Goal: Task Accomplishment & Management: Complete application form

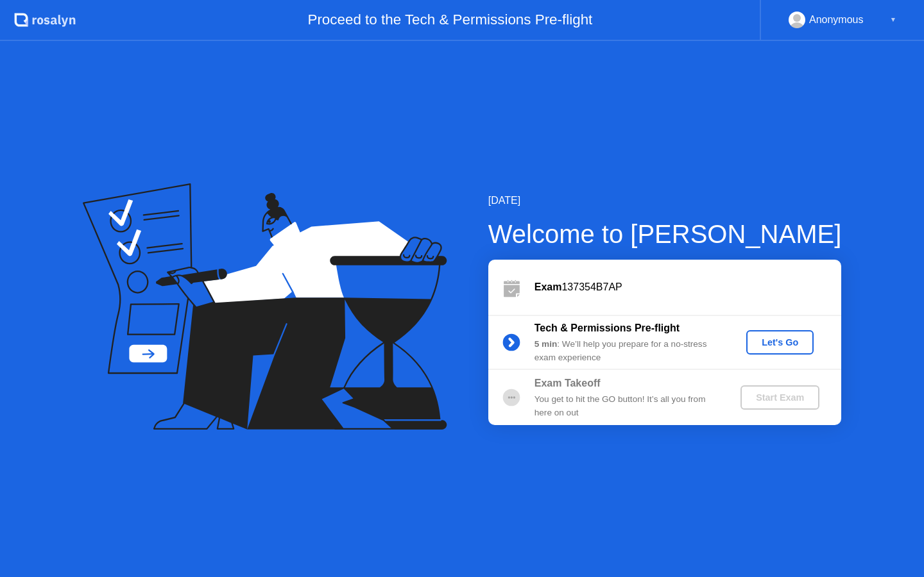
click at [788, 346] on div "Let's Go" at bounding box center [779, 342] width 57 height 10
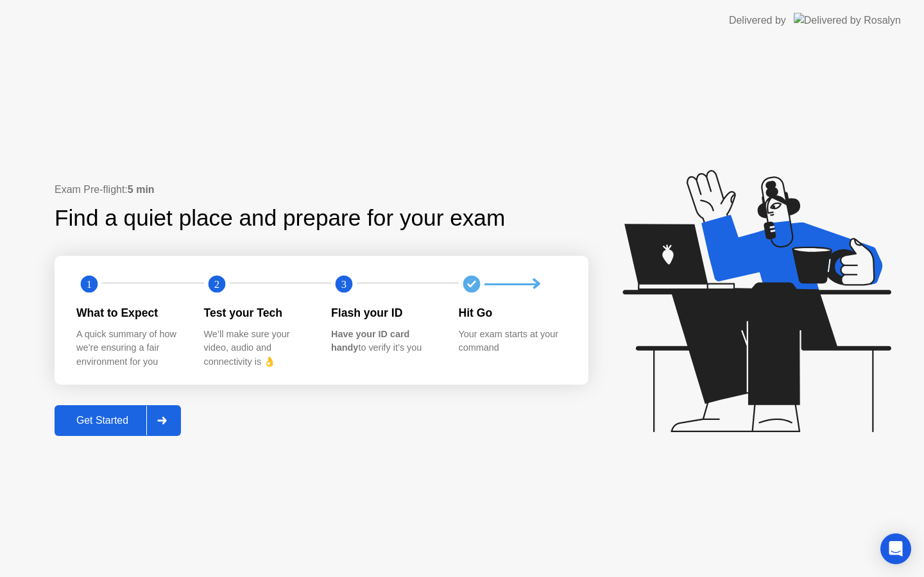
click at [113, 423] on div "Get Started" at bounding box center [102, 421] width 88 height 12
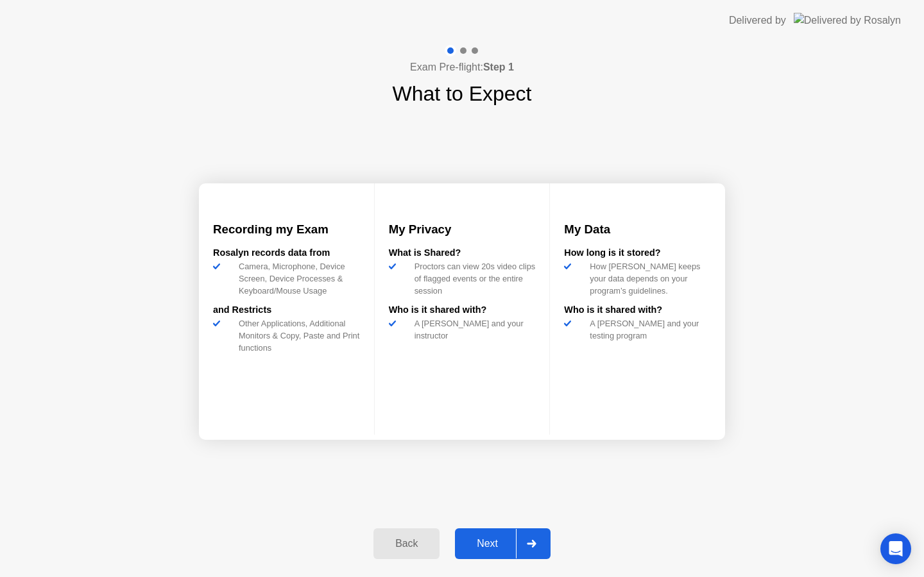
click at [480, 541] on div "Next" at bounding box center [487, 544] width 57 height 12
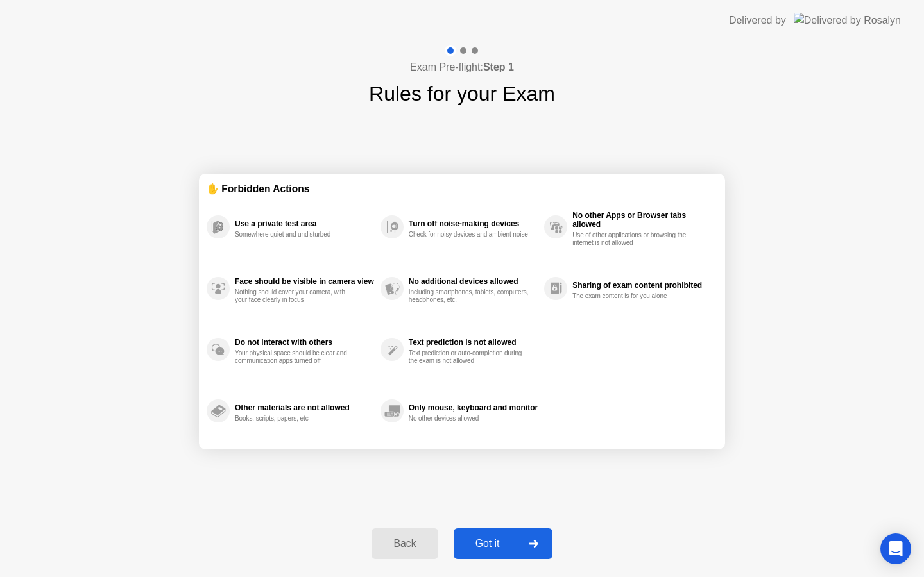
click at [494, 546] on div "Got it" at bounding box center [487, 544] width 60 height 12
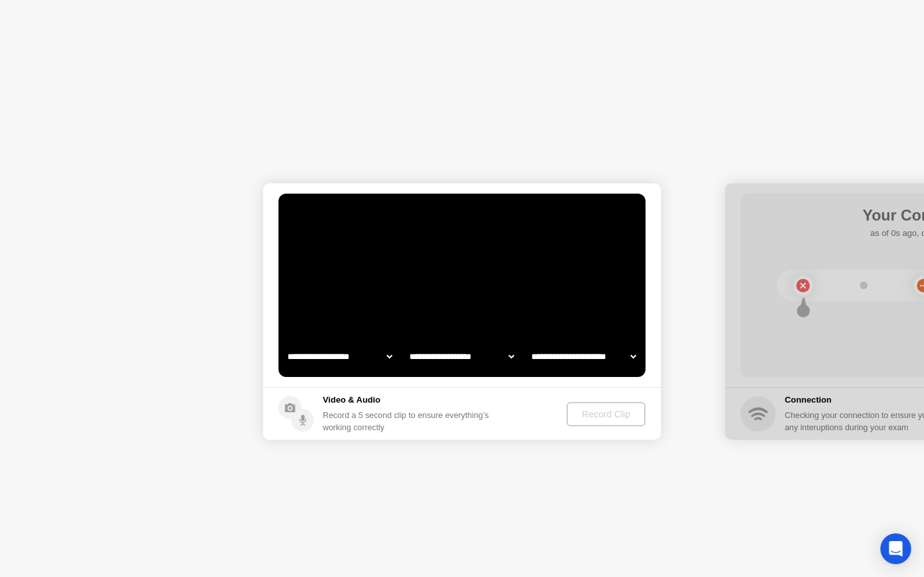
select select "**********"
select select "*******"
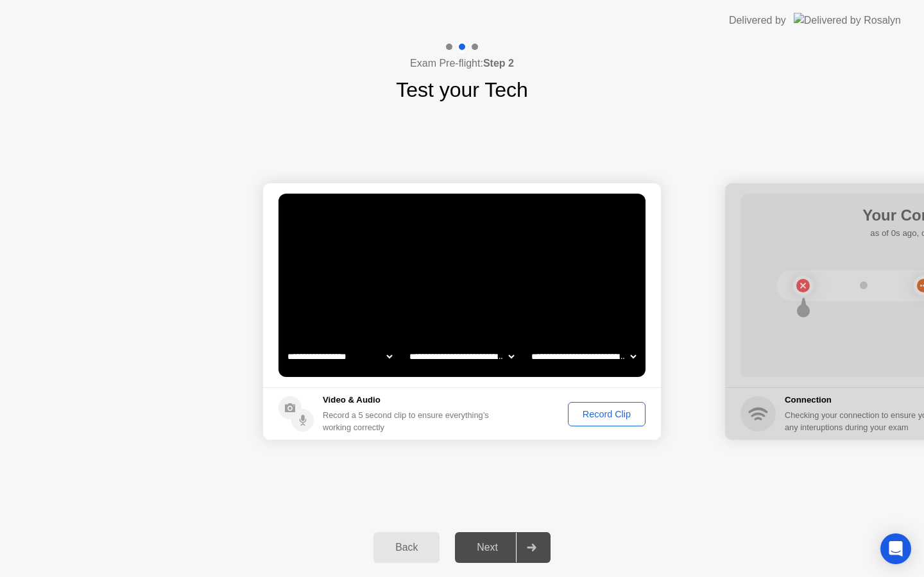
click at [607, 418] on div "Record Clip" at bounding box center [606, 414] width 69 height 10
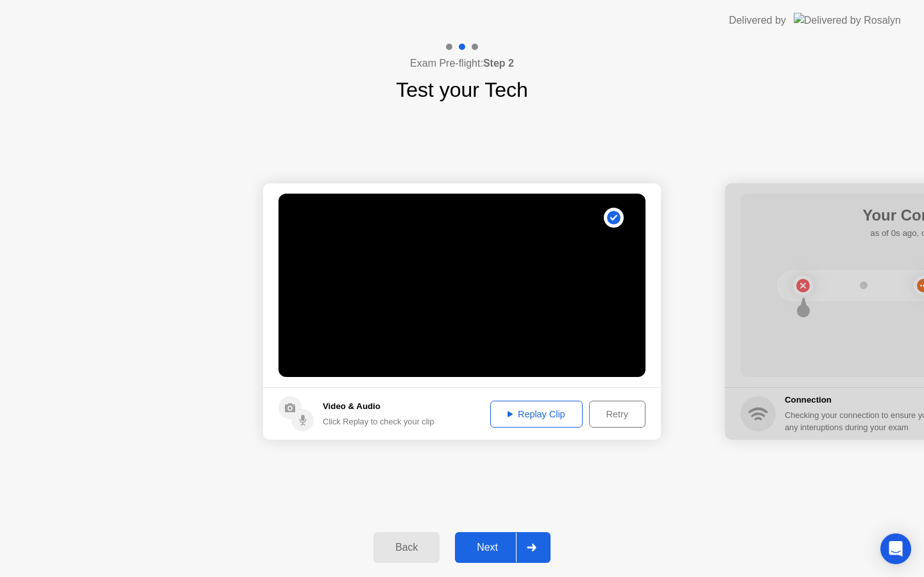
click at [531, 416] on div "Replay Clip" at bounding box center [535, 414] width 83 height 10
click at [496, 550] on div "Next" at bounding box center [487, 548] width 57 height 12
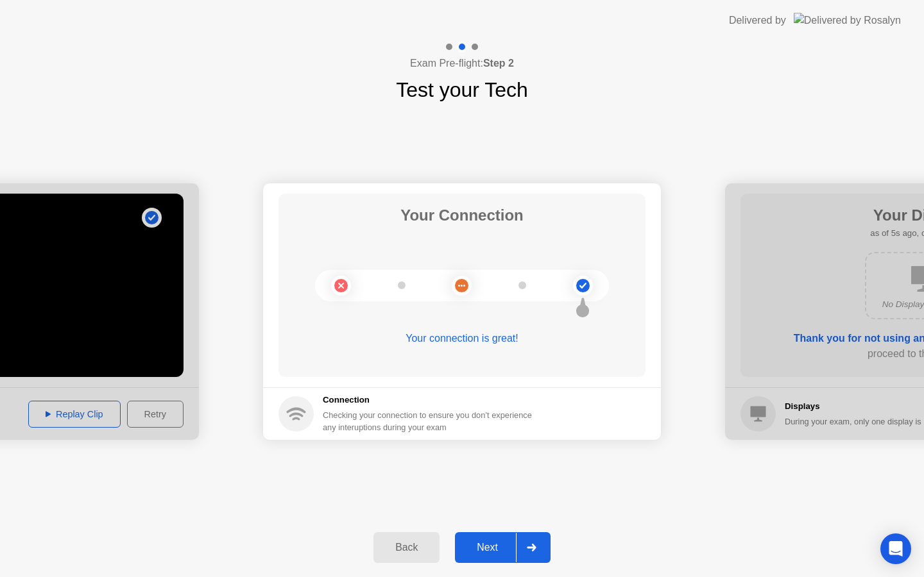
click at [496, 550] on div "Next" at bounding box center [487, 548] width 57 height 12
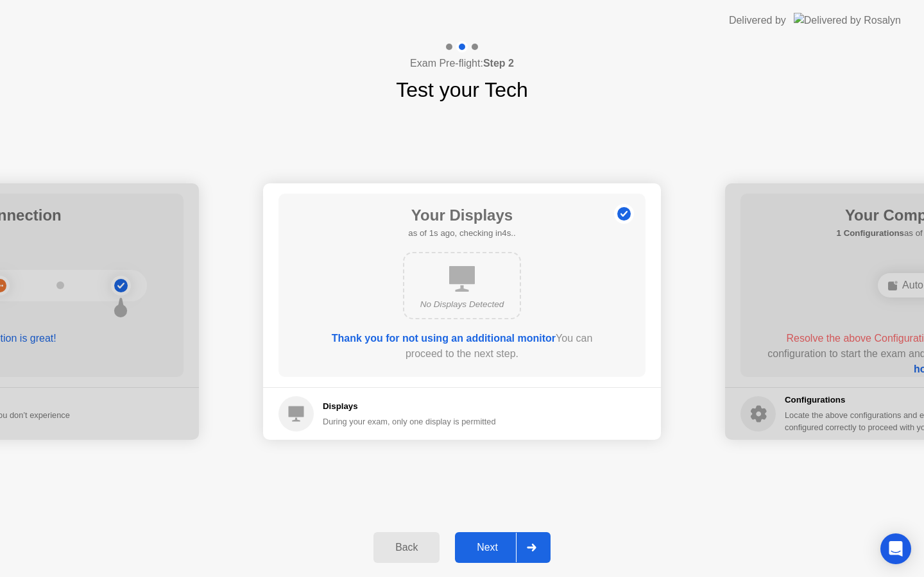
click at [505, 549] on div "Next" at bounding box center [487, 548] width 57 height 12
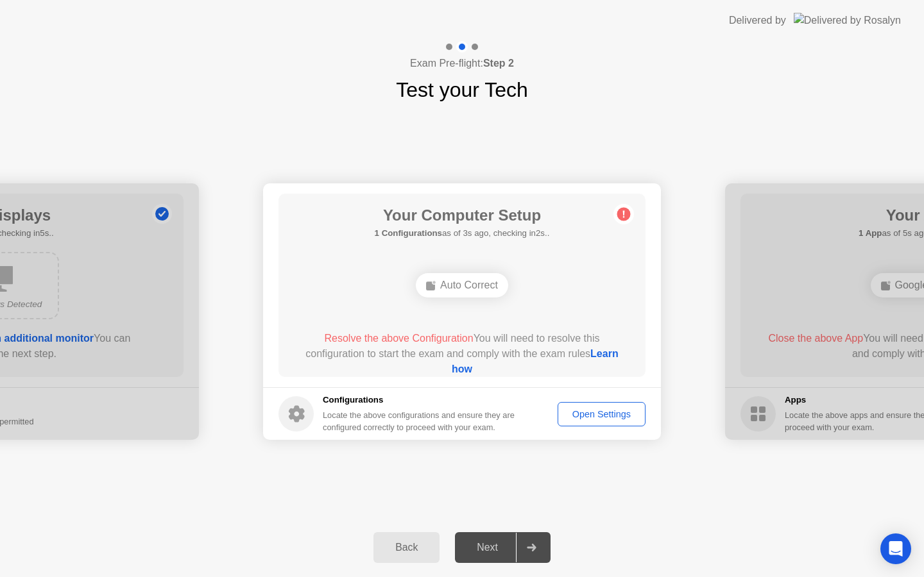
click at [577, 414] on div "Open Settings" at bounding box center [601, 414] width 79 height 10
click at [593, 412] on div "Open Settings" at bounding box center [601, 414] width 79 height 10
click at [457, 368] on link "Learn how" at bounding box center [535, 361] width 167 height 26
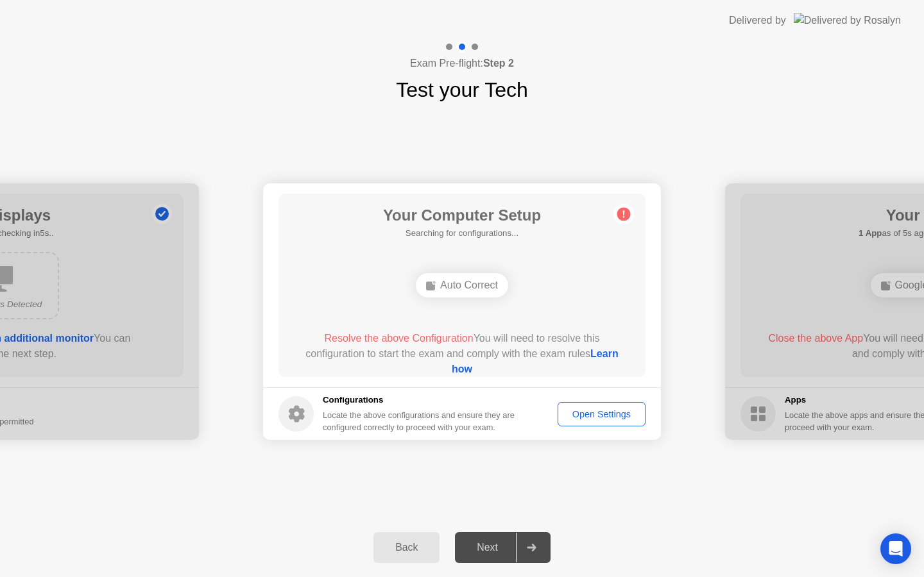
click at [457, 368] on link "Learn how" at bounding box center [535, 361] width 167 height 26
click at [239, 81] on div "Exam Pre-flight: Step 2 Test your Tech" at bounding box center [462, 73] width 924 height 64
click at [584, 416] on div "Open Settings" at bounding box center [601, 414] width 79 height 10
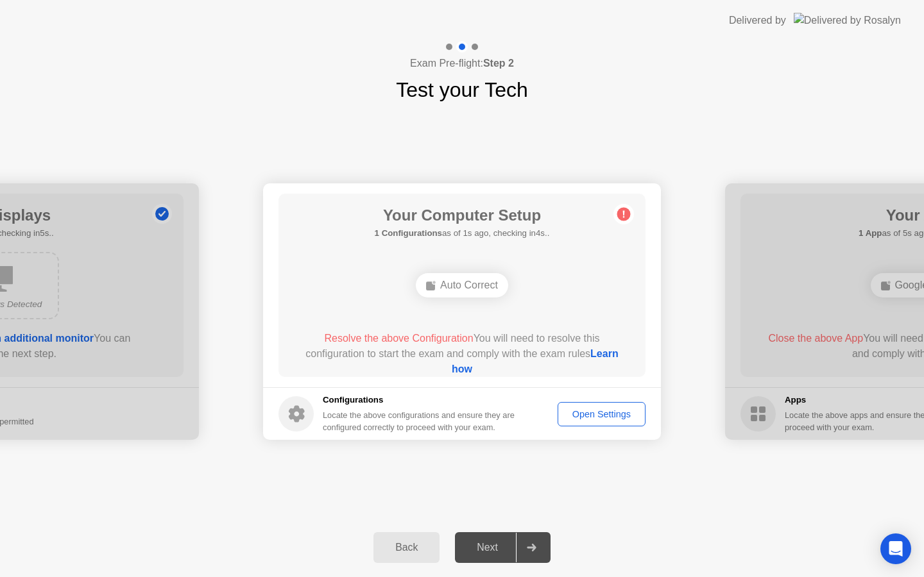
click at [584, 416] on div "Open Settings" at bounding box center [601, 414] width 79 height 10
click at [472, 369] on link "Learn how" at bounding box center [535, 361] width 167 height 26
click at [609, 413] on div "Open Settings" at bounding box center [601, 414] width 79 height 10
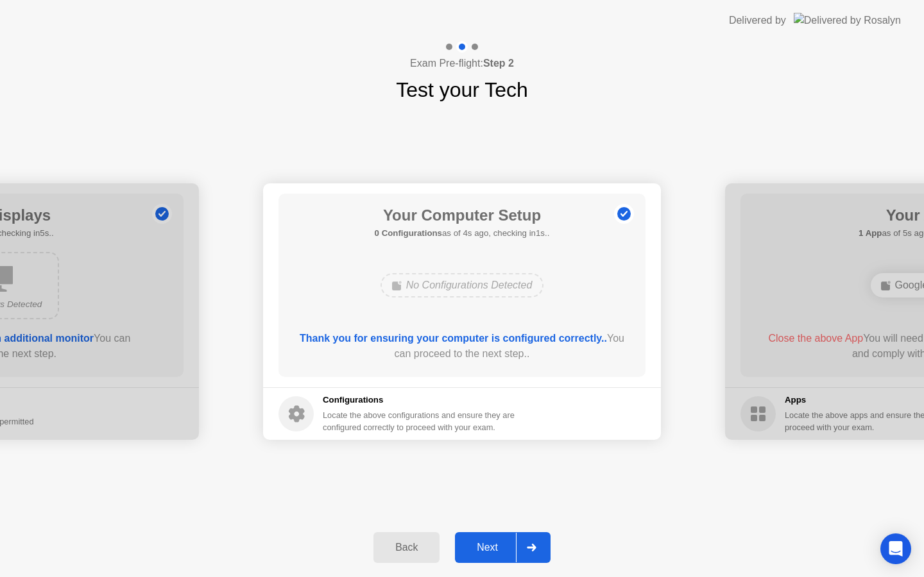
click at [492, 550] on div "Next" at bounding box center [487, 548] width 57 height 12
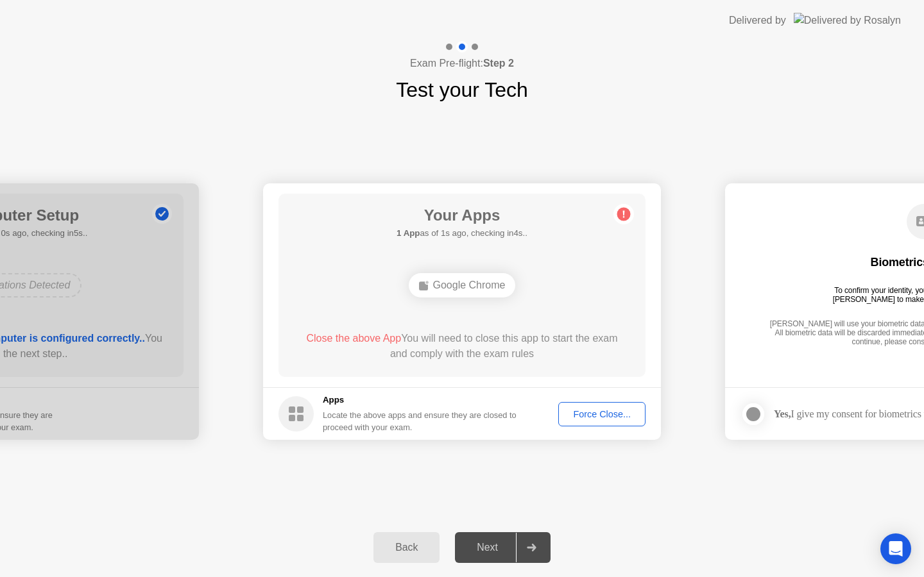
click at [589, 416] on div "Force Close..." at bounding box center [601, 414] width 78 height 10
click at [479, 289] on div "Google Chrome" at bounding box center [462, 285] width 107 height 24
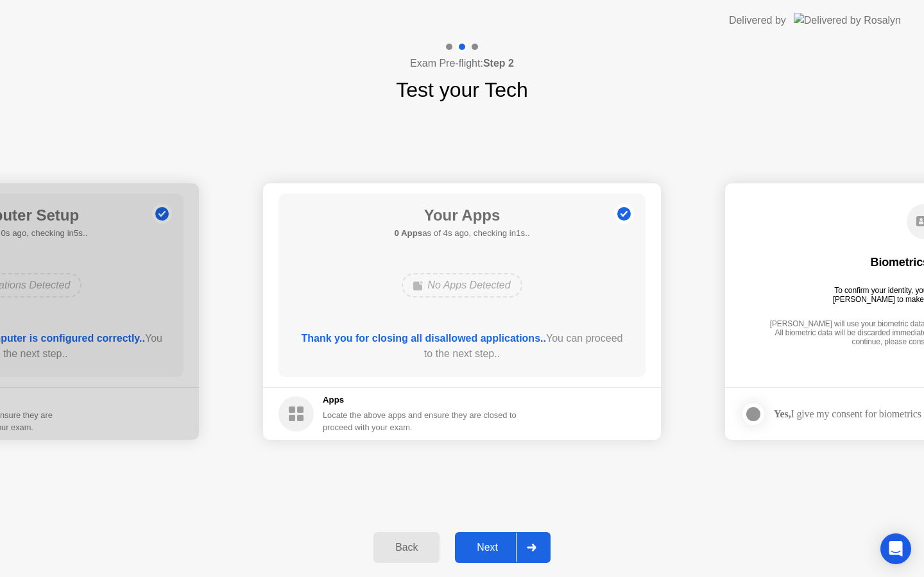
click at [485, 553] on div "Next" at bounding box center [487, 548] width 57 height 12
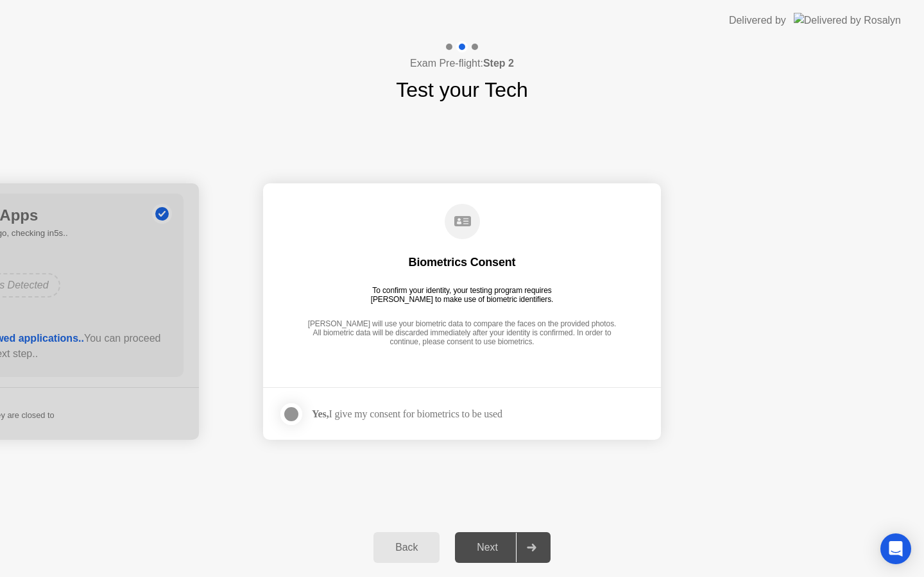
click at [292, 414] on div at bounding box center [290, 414] width 15 height 15
click at [491, 543] on div "Next" at bounding box center [487, 548] width 57 height 12
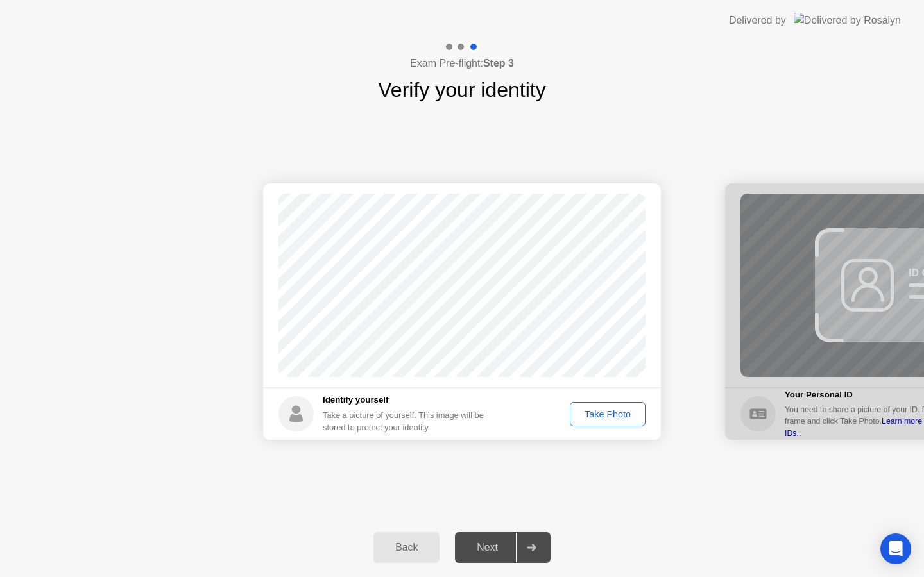
click at [612, 416] on div "Take Photo" at bounding box center [607, 414] width 67 height 10
click at [494, 549] on div "Next" at bounding box center [487, 548] width 57 height 12
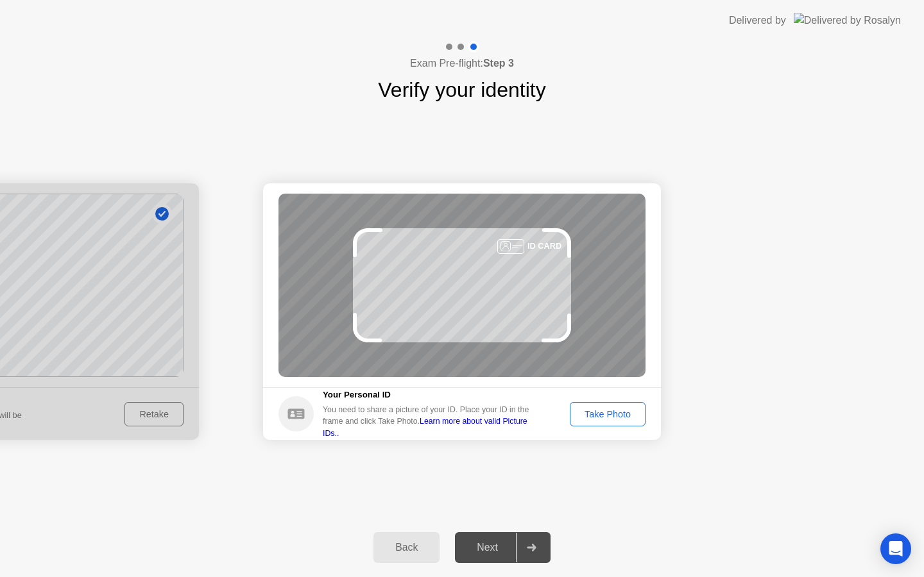
click at [594, 419] on div "Take Photo" at bounding box center [607, 414] width 67 height 10
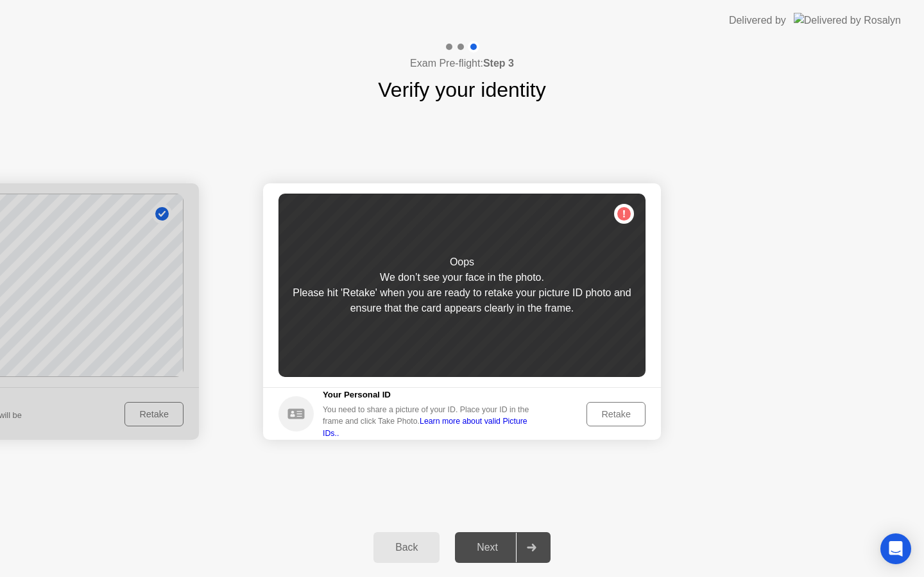
click at [626, 414] on div "Retake" at bounding box center [616, 414] width 50 height 10
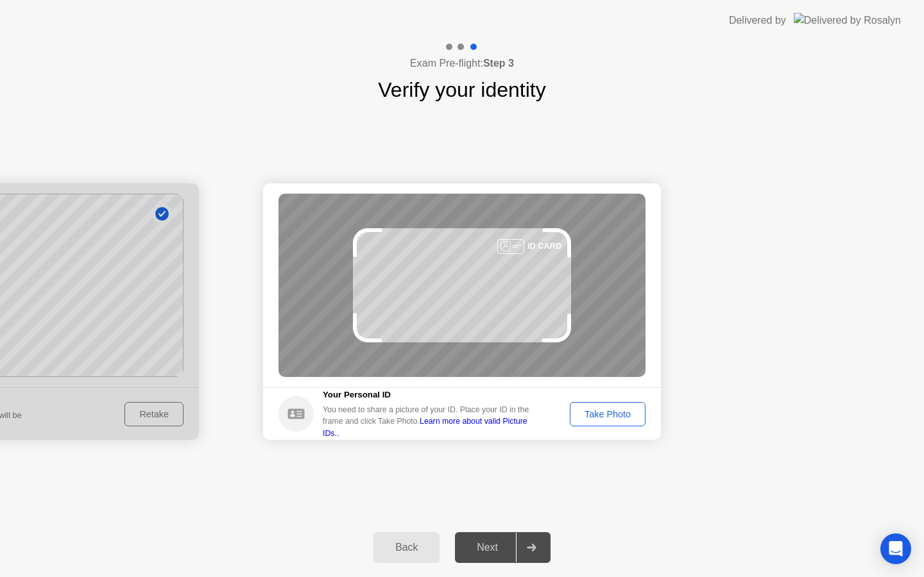
click at [592, 417] on div "Take Photo" at bounding box center [607, 414] width 67 height 10
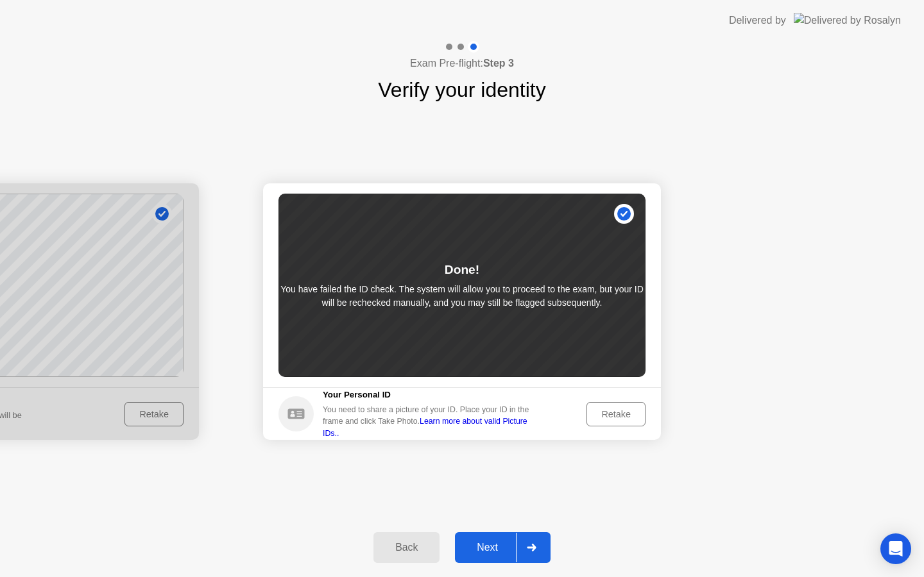
click at [592, 417] on div "Retake" at bounding box center [616, 414] width 50 height 10
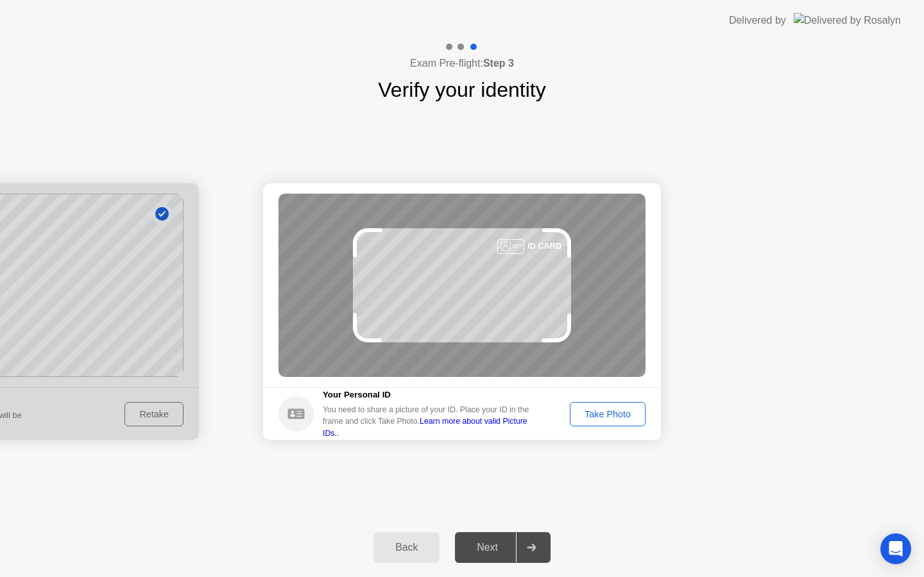
click at [592, 417] on div "Take Photo" at bounding box center [607, 414] width 67 height 10
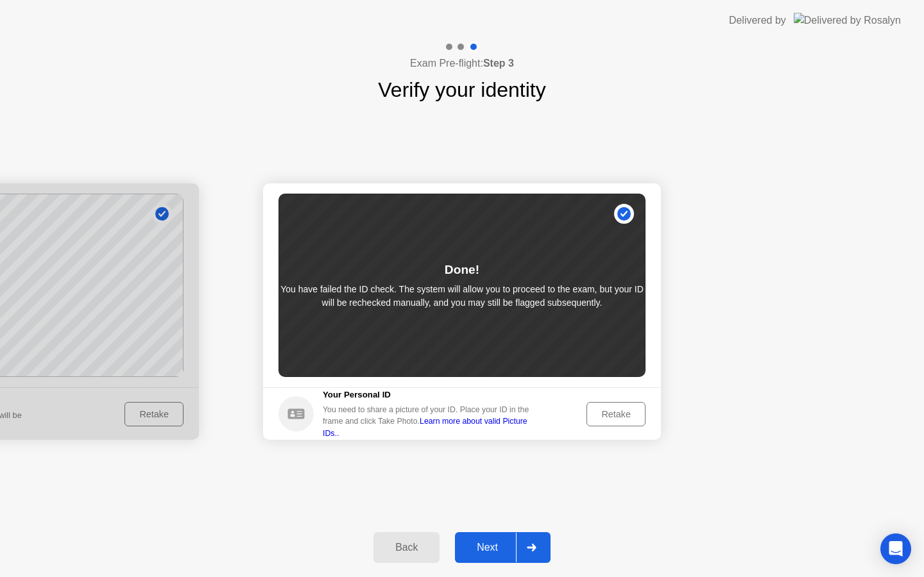
click at [613, 418] on div "Retake" at bounding box center [616, 414] width 50 height 10
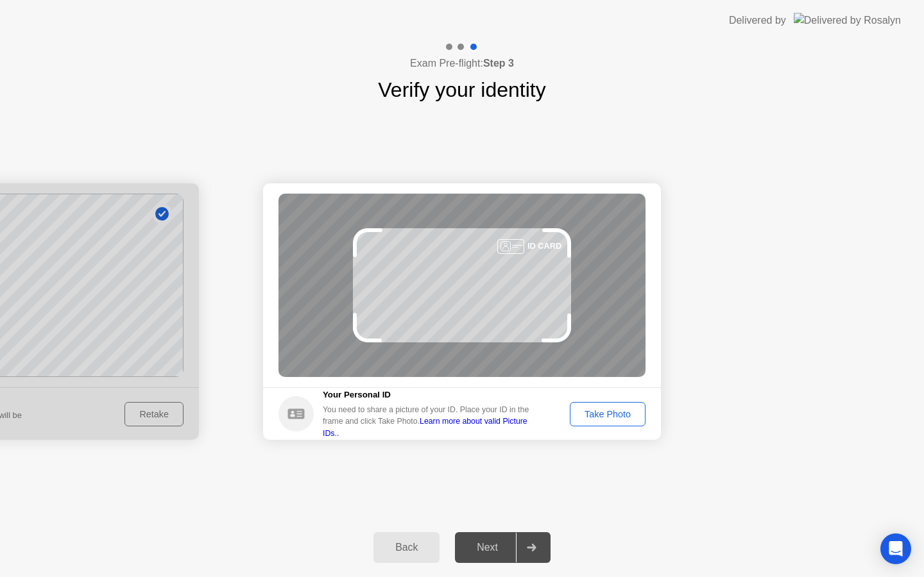
click at [613, 418] on div "Take Photo" at bounding box center [607, 414] width 67 height 10
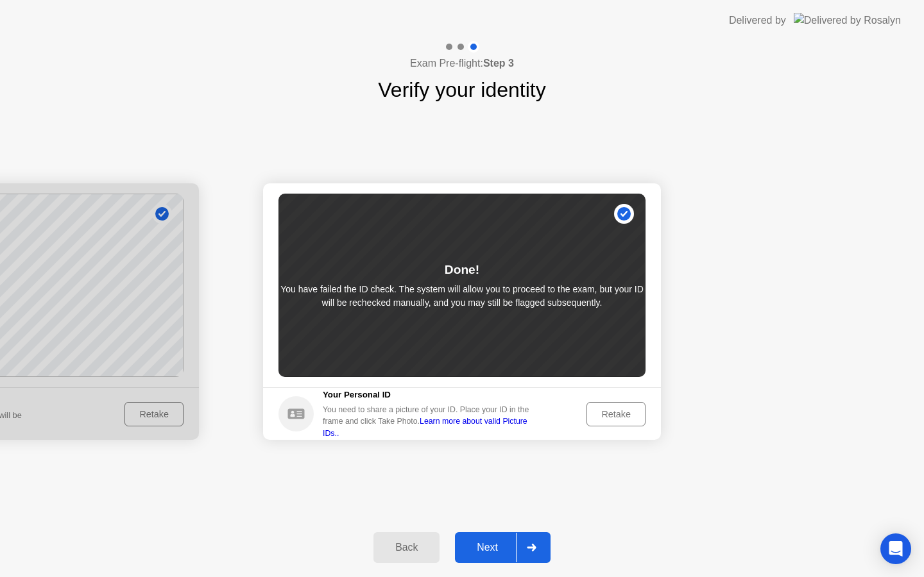
click at [504, 543] on div "Next" at bounding box center [487, 548] width 57 height 12
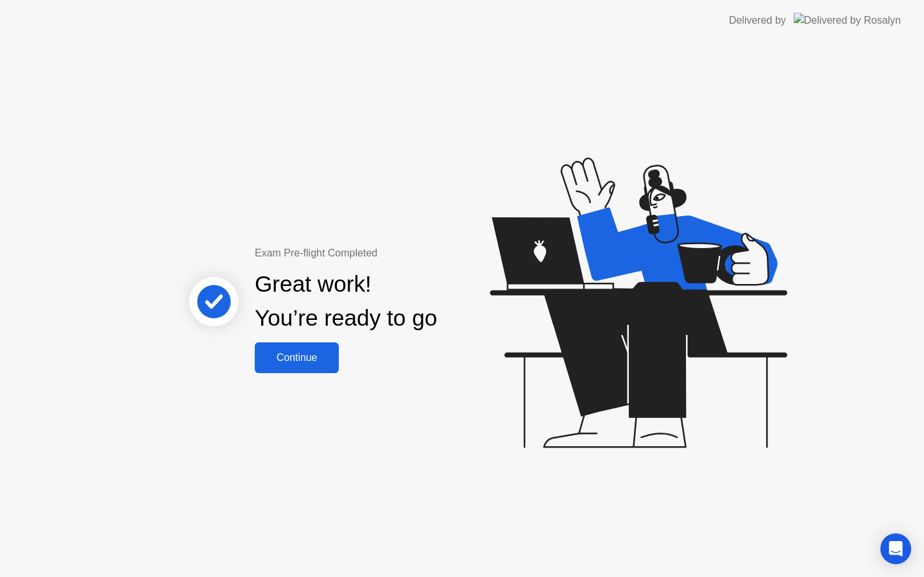
click at [309, 359] on div "Continue" at bounding box center [296, 358] width 76 height 12
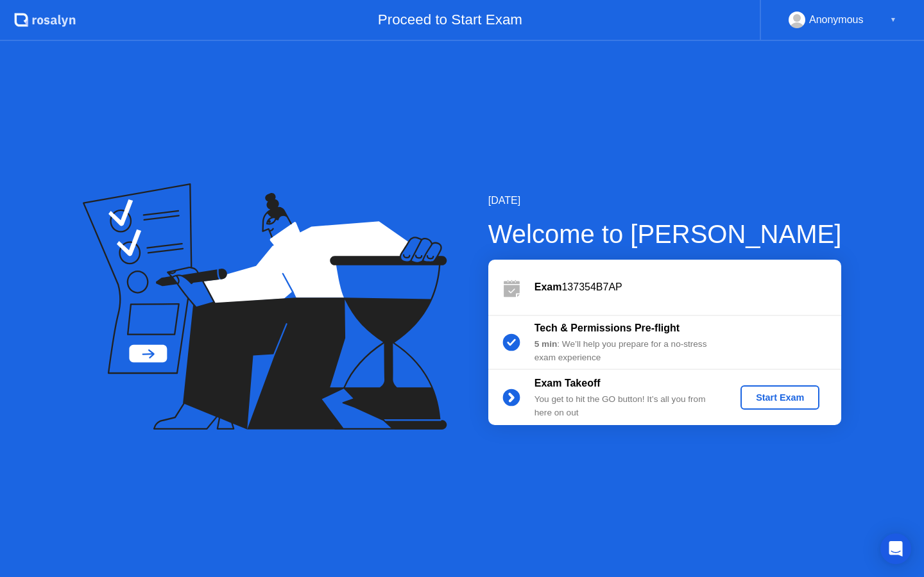
click at [764, 400] on div "Start Exam" at bounding box center [779, 398] width 69 height 10
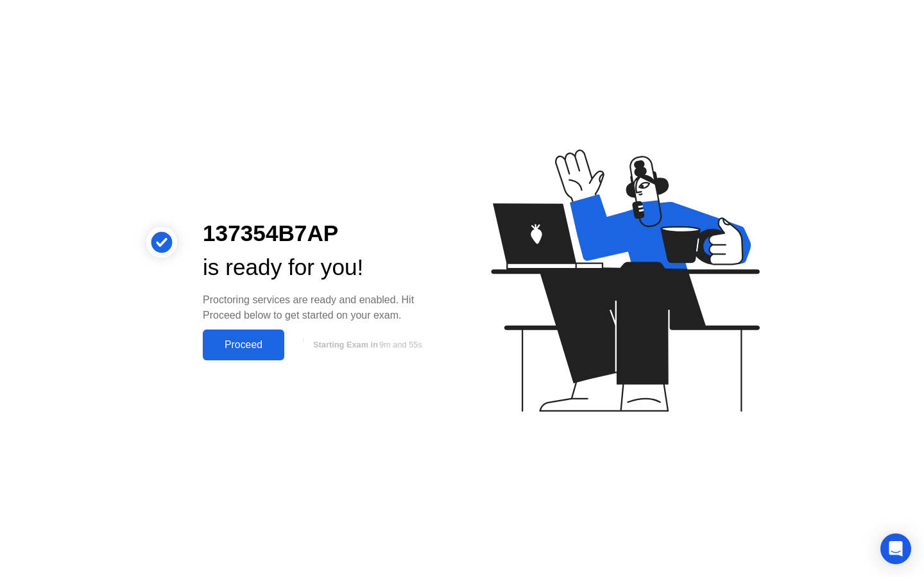
click at [250, 344] on div "Proceed" at bounding box center [244, 345] width 74 height 12
